Goal: Information Seeking & Learning: Check status

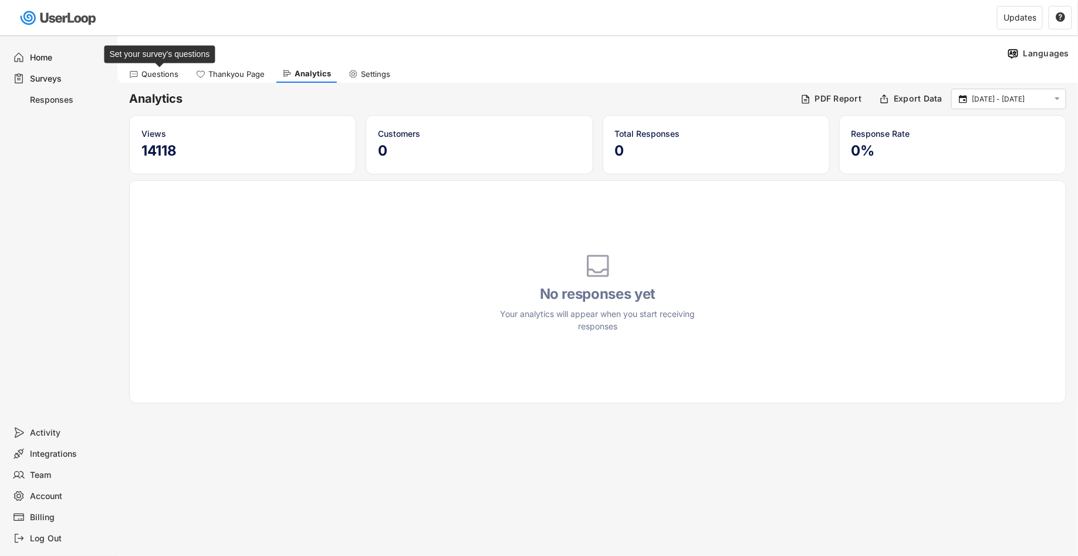
click at [163, 75] on div "Questions" at bounding box center [159, 74] width 37 height 10
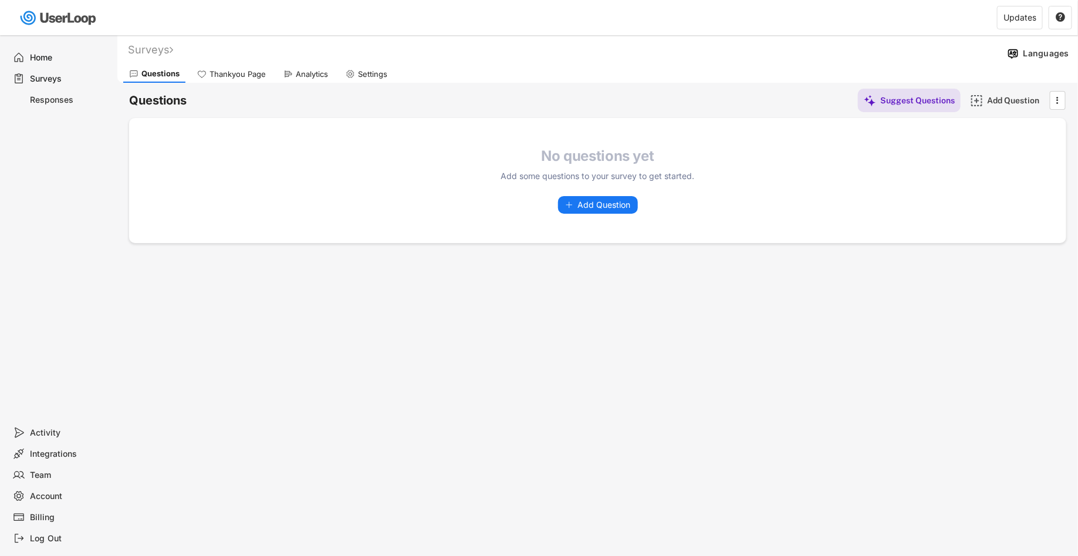
click at [69, 85] on div "Surveys" at bounding box center [60, 78] width 105 height 21
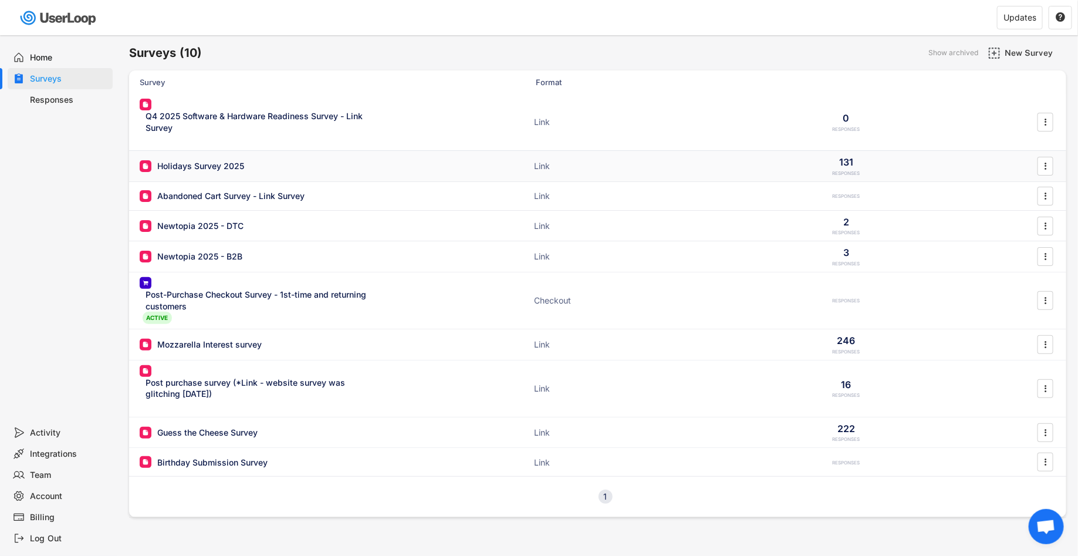
click at [235, 164] on div "Holidays Survey 2025" at bounding box center [200, 166] width 87 height 12
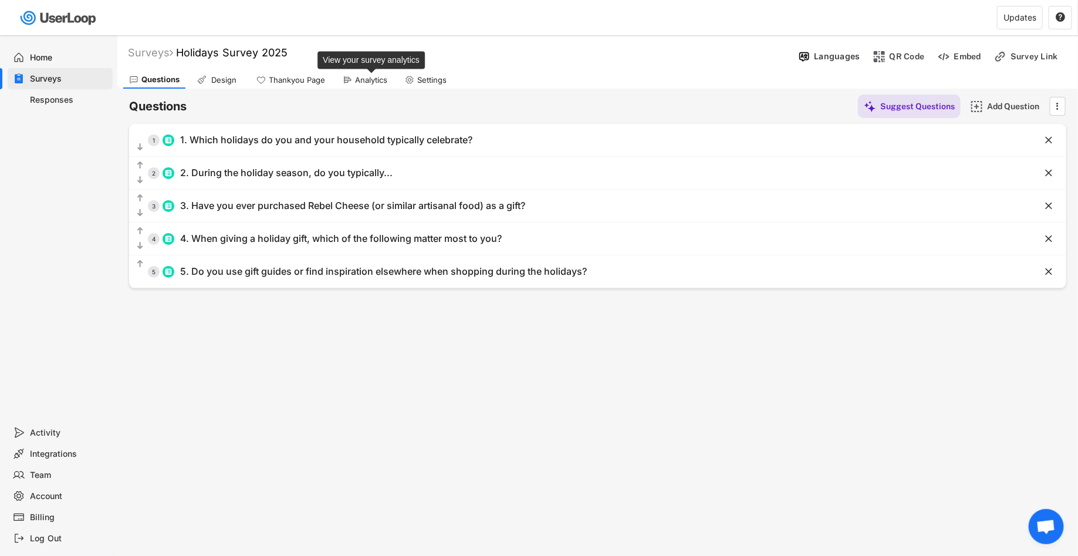
click at [378, 76] on div "Analytics" at bounding box center [371, 80] width 32 height 10
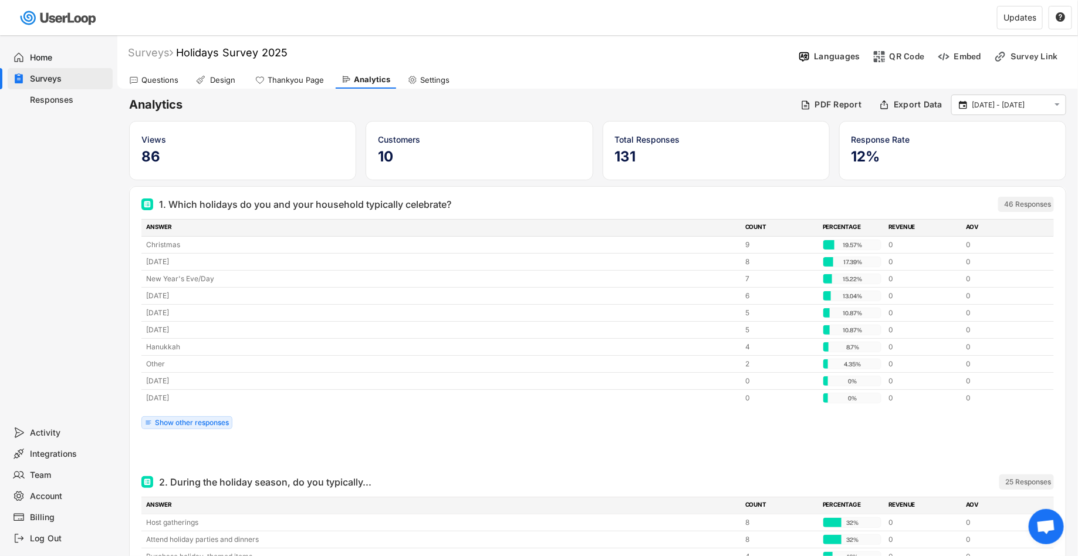
click at [393, 151] on h5 "10" at bounding box center [479, 157] width 202 height 18
